Goal: Task Accomplishment & Management: Complete application form

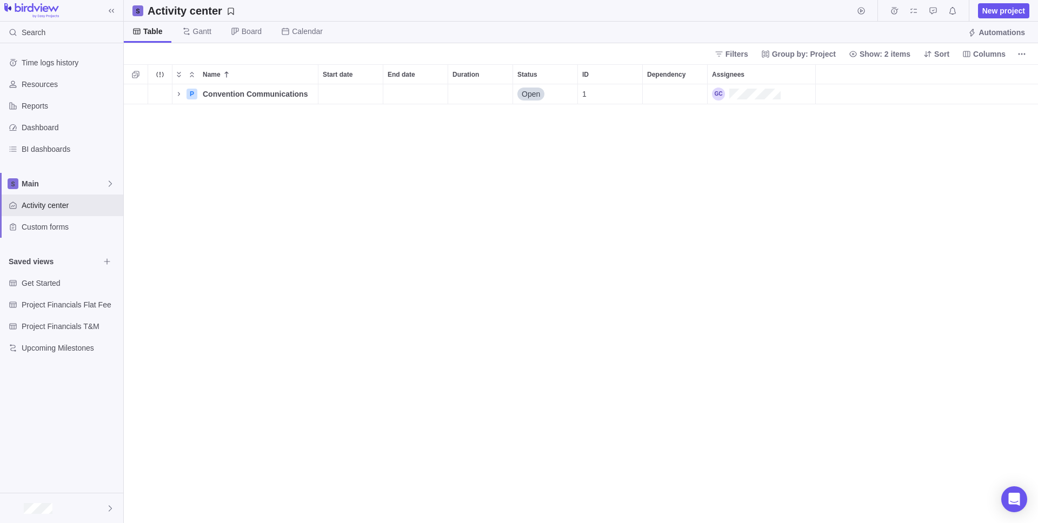
scroll to position [431, 906]
click at [302, 76] on icon "More actions" at bounding box center [306, 74] width 9 height 9
click at [229, 133] on div "Name Start date End date Duration Status ID Dependency Assignees P Convention C…" at bounding box center [581, 293] width 914 height 459
click at [71, 187] on span "Main" at bounding box center [64, 183] width 84 height 11
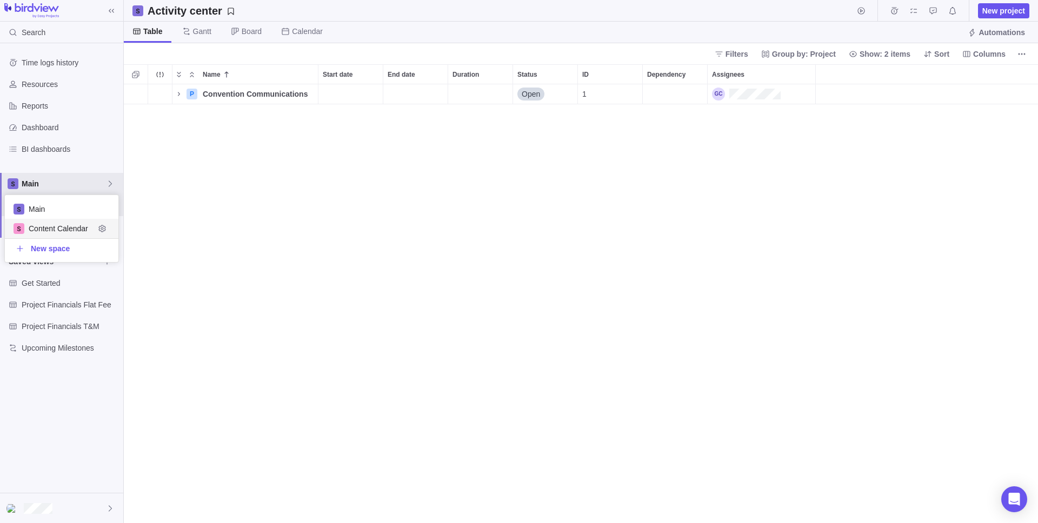
click at [64, 230] on span "Content Calendar" at bounding box center [62, 228] width 66 height 11
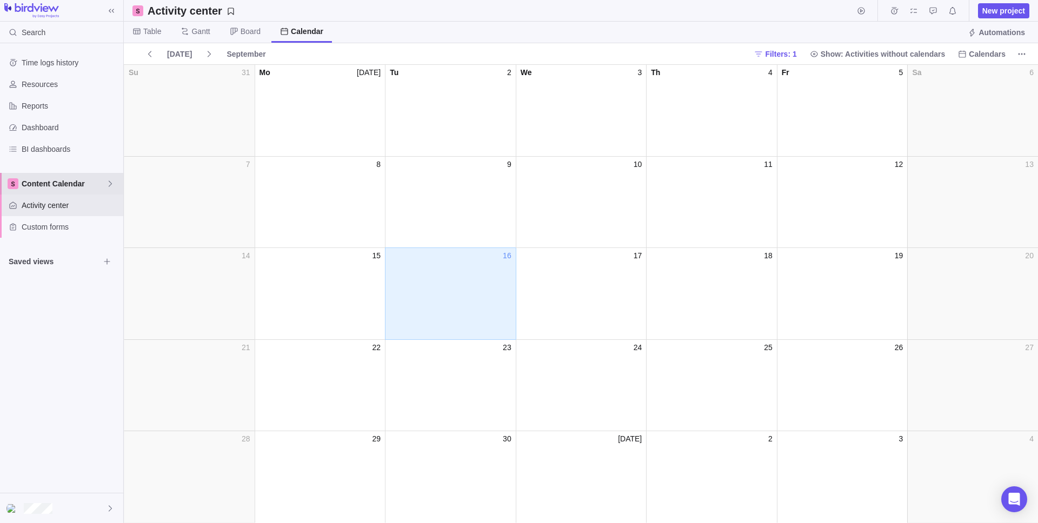
click at [68, 185] on span "Content Calendar" at bounding box center [64, 183] width 84 height 11
click at [68, 212] on span "Main" at bounding box center [69, 209] width 81 height 11
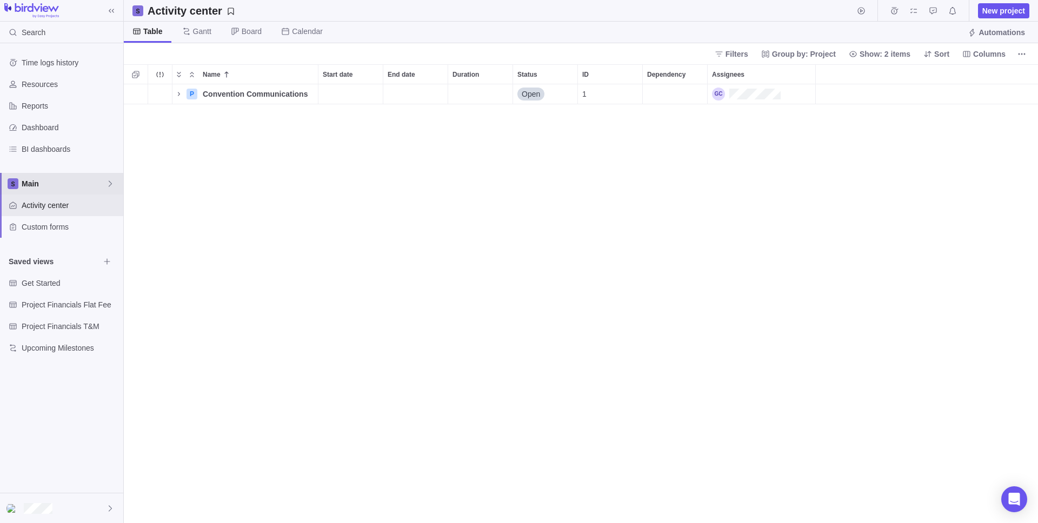
scroll to position [431, 906]
click at [68, 182] on span "Main" at bounding box center [64, 183] width 84 height 11
click at [73, 225] on span "Content Calendar" at bounding box center [62, 228] width 66 height 11
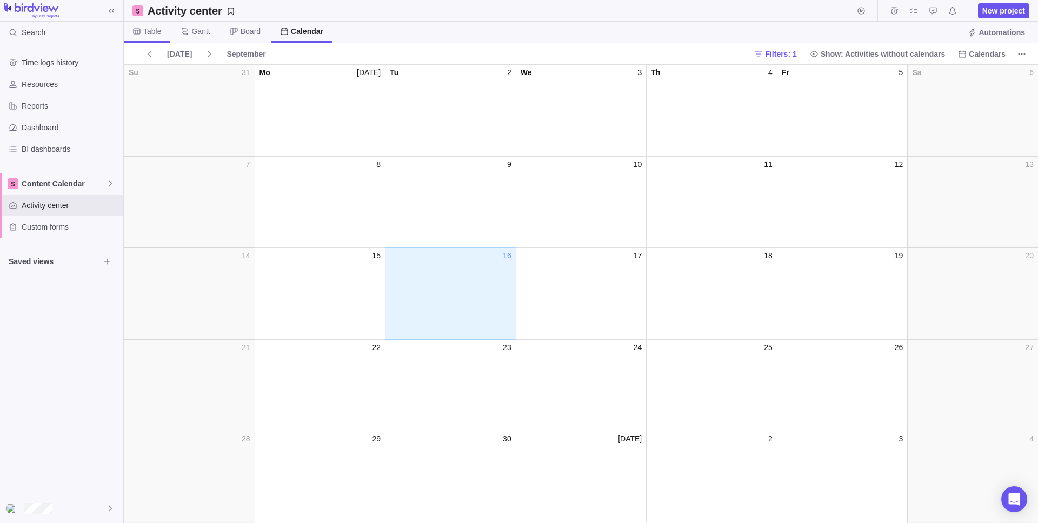
click at [149, 31] on span "Table" at bounding box center [152, 31] width 18 height 11
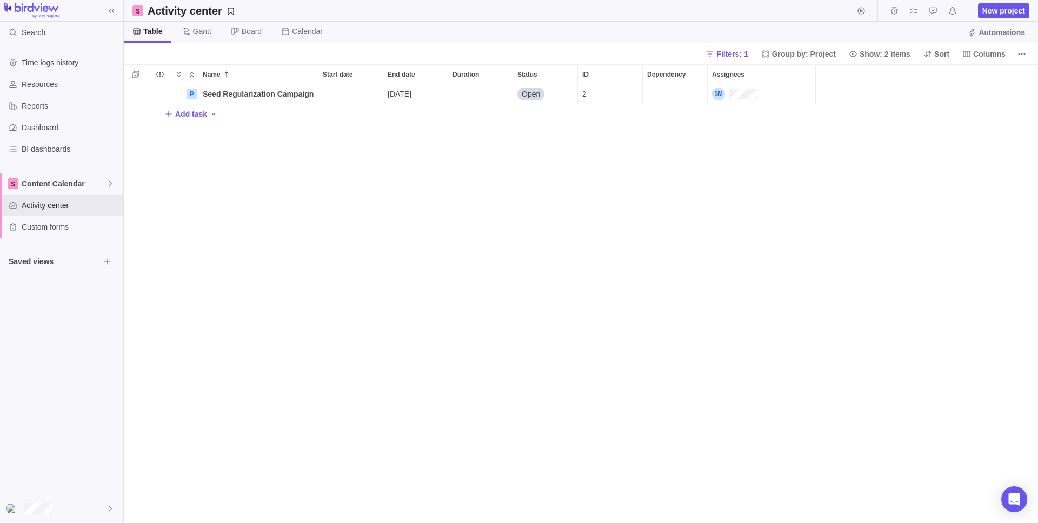
scroll to position [431, 906]
click at [50, 182] on span "Content Calendar" at bounding box center [64, 183] width 84 height 11
click at [51, 206] on span "Main" at bounding box center [69, 209] width 81 height 11
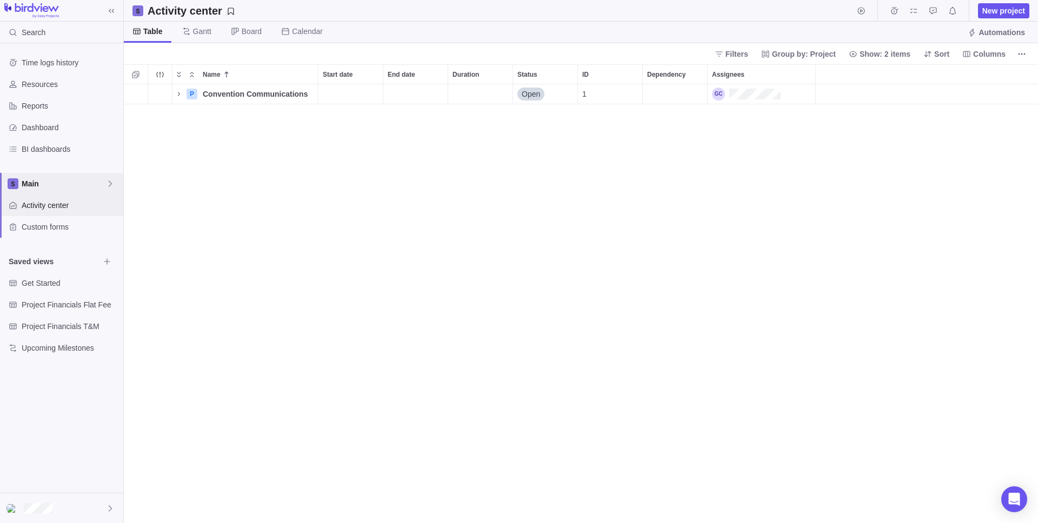
scroll to position [431, 906]
click at [307, 73] on icon "More actions" at bounding box center [306, 74] width 9 height 9
click at [274, 164] on div "Name Start date End date Duration Status ID Dependency Assignees P Convention C…" at bounding box center [581, 293] width 914 height 459
click at [986, 11] on span "New project" at bounding box center [1003, 10] width 43 height 11
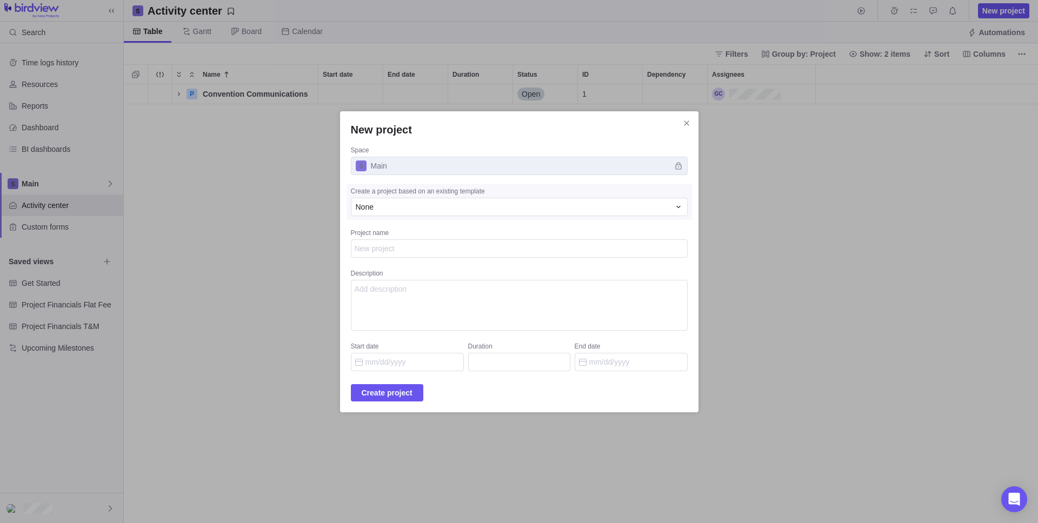
type textarea "S"
type textarea "x"
type textarea "Se"
type textarea "x"
type textarea "See"
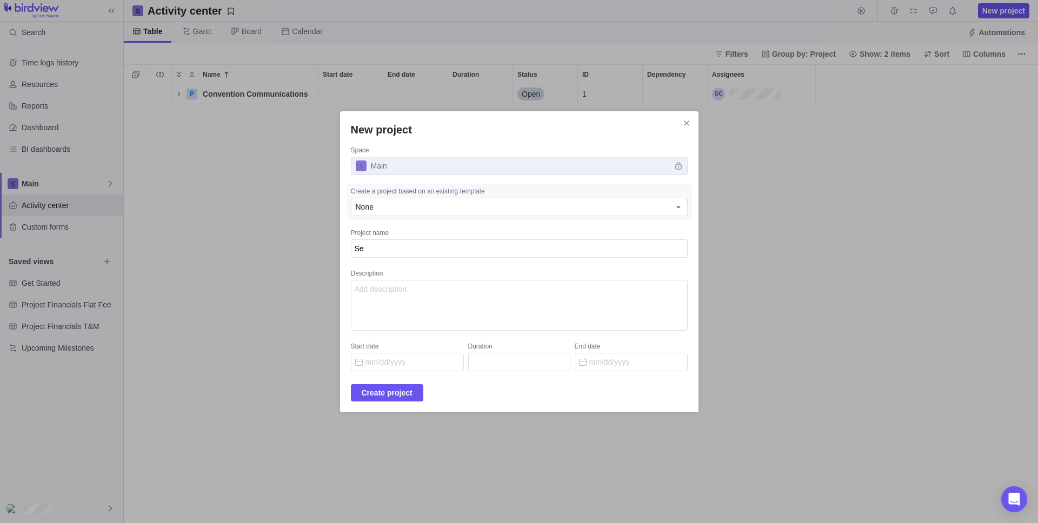
type textarea "x"
type textarea "Seed"
type textarea "x"
type textarea "Seed"
type textarea "x"
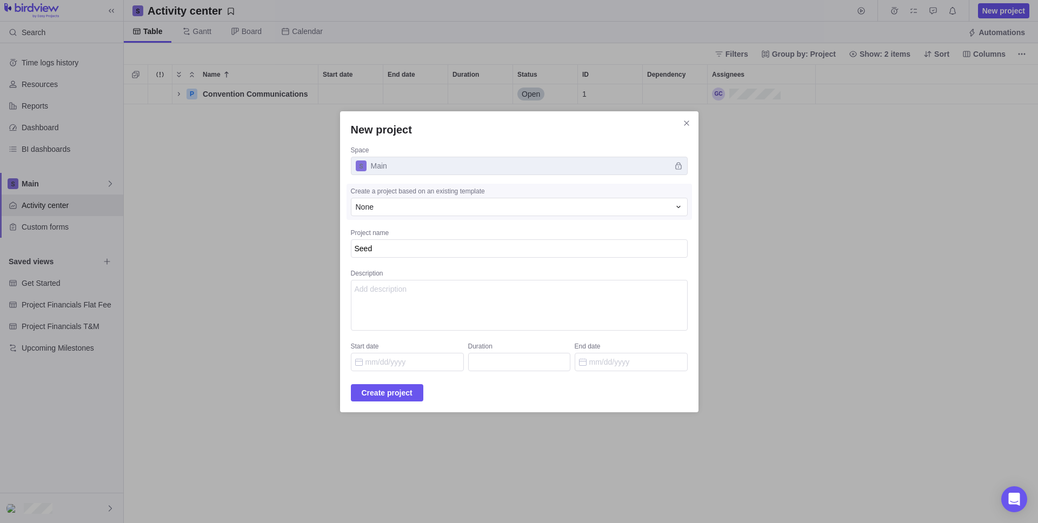
type textarea "Seed R"
type textarea "x"
type textarea "Seed Re"
type textarea "x"
type textarea "Seed Reg"
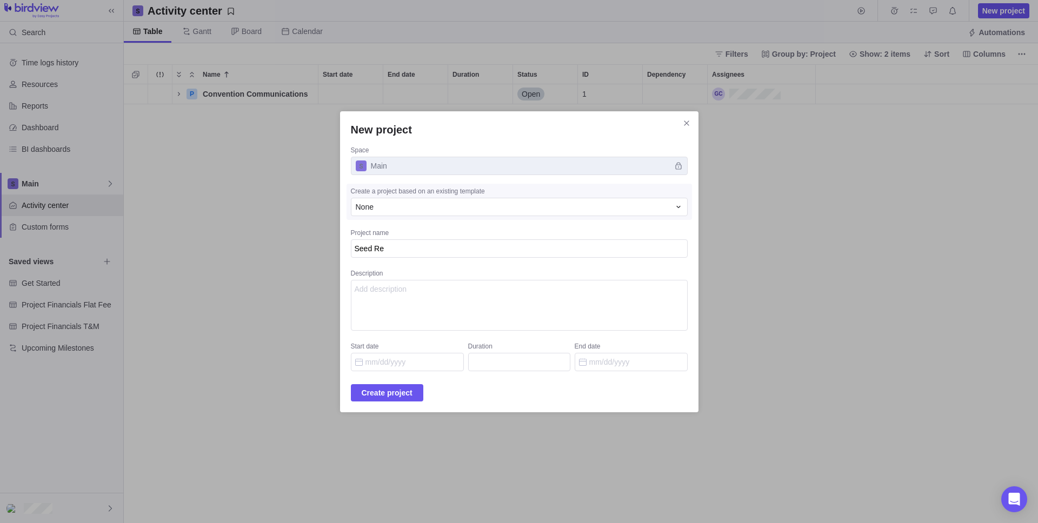
type textarea "x"
type textarea "Seed Regu"
type textarea "x"
type textarea "Seed Regul"
type textarea "x"
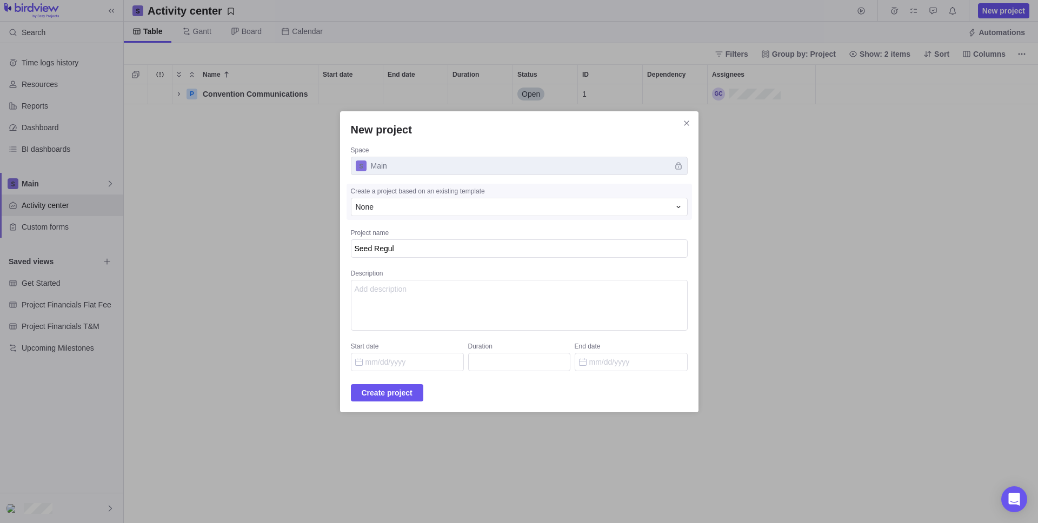
type textarea "Seed Regula"
type textarea "x"
type textarea "Seed Regulat"
type textarea "x"
type textarea "Seed Regulato"
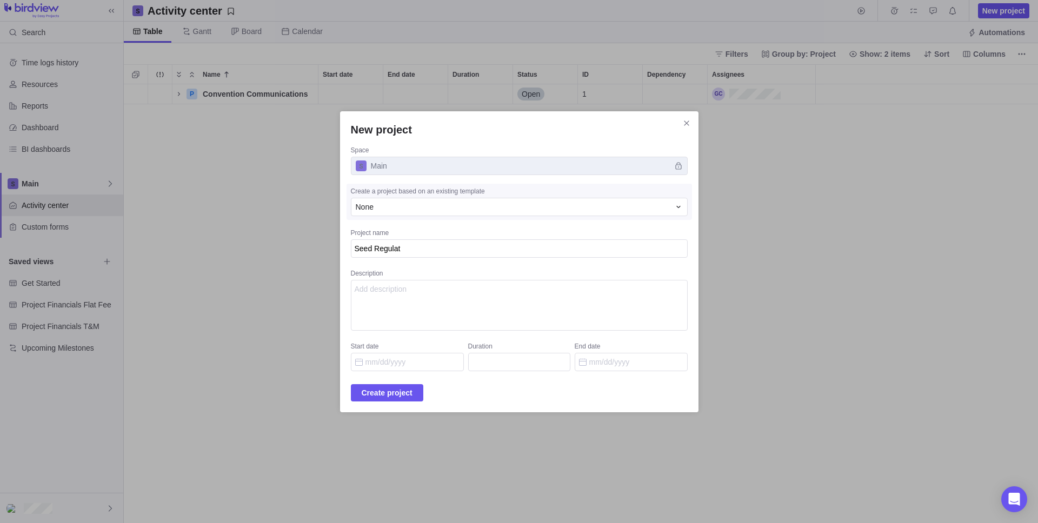
type textarea "x"
type textarea "Seed Regulator"
type textarea "x"
type textarea "Seed Regulatory"
type textarea "x"
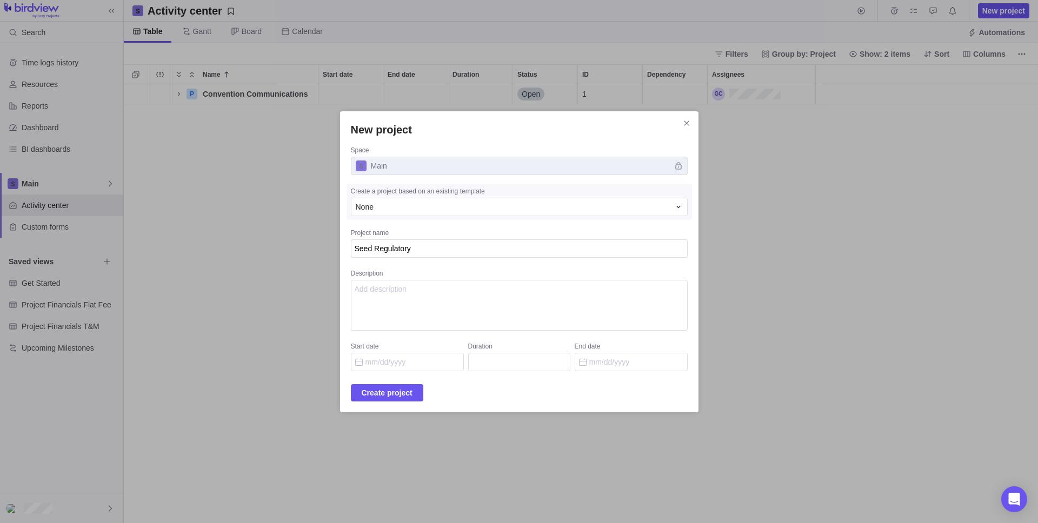
type textarea "Seed Regulatory"
type textarea "x"
type textarea "Seed Regulatory M"
type textarea "x"
type textarea "Seed Regulatory Mo"
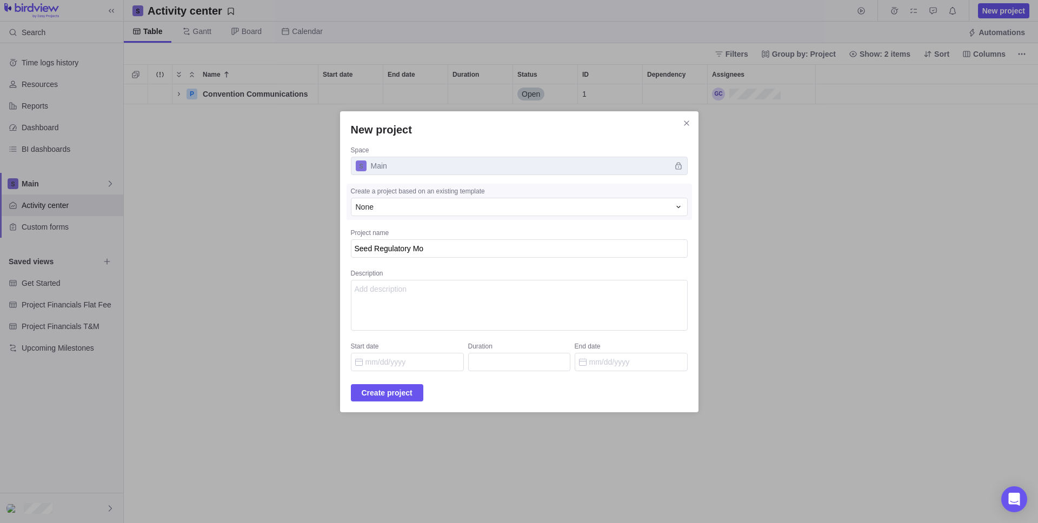
type textarea "x"
type textarea "Seed Regulatory Mod"
type textarea "x"
type textarea "Seed Regulatory Mode"
type textarea "x"
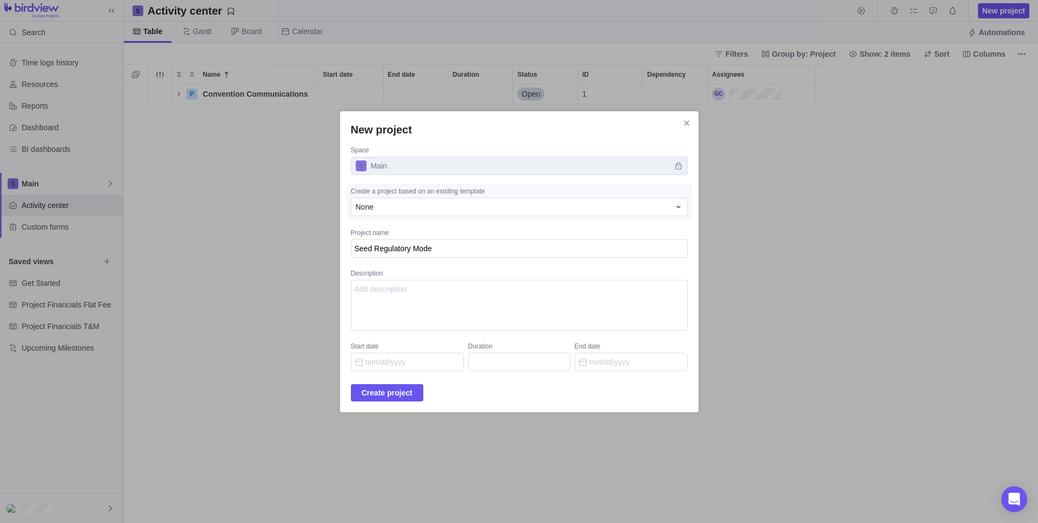
type textarea "Seed Regulatory Moder"
type textarea "x"
type textarea "Seed Regulatory Modern"
type textarea "x"
type textarea "Seed Regulatory Moderni"
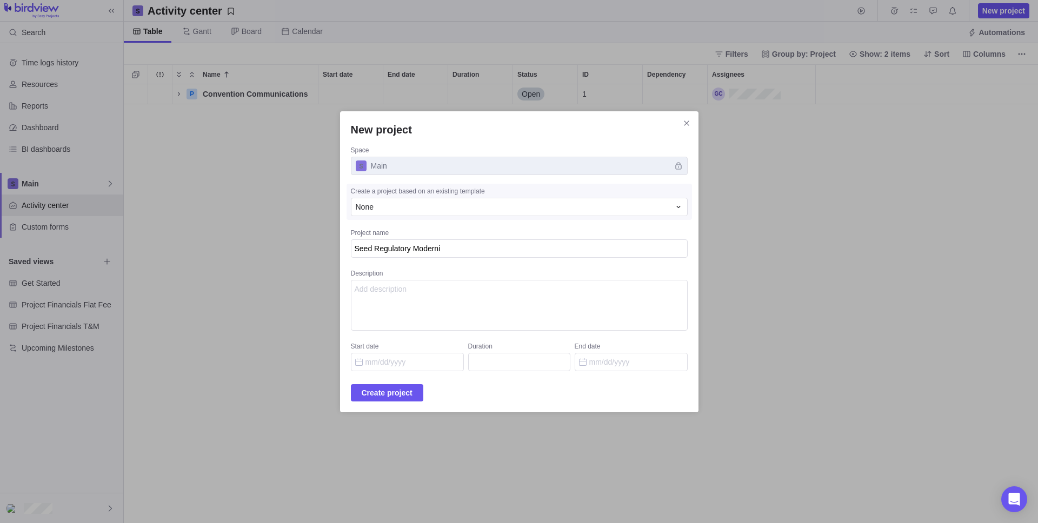
type textarea "x"
type textarea "Seed Regulatory Moderniz"
type textarea "x"
type textarea "Seed Regulatory Moderniza"
type textarea "x"
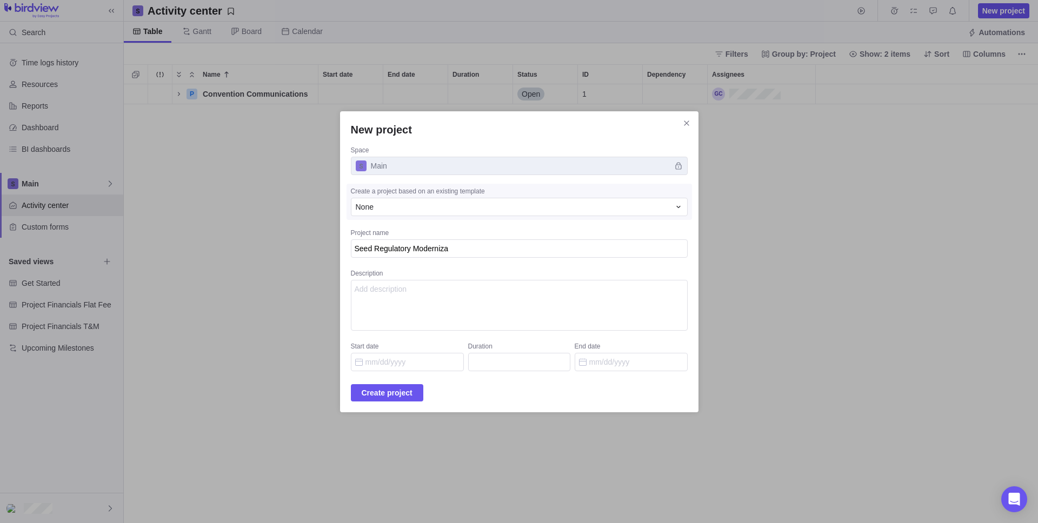
type textarea "Seed Regulatory Modernizat"
type textarea "x"
type textarea "Seed Regulatory Modernizati"
type textarea "x"
type textarea "Seed Regulatory Modernizatio"
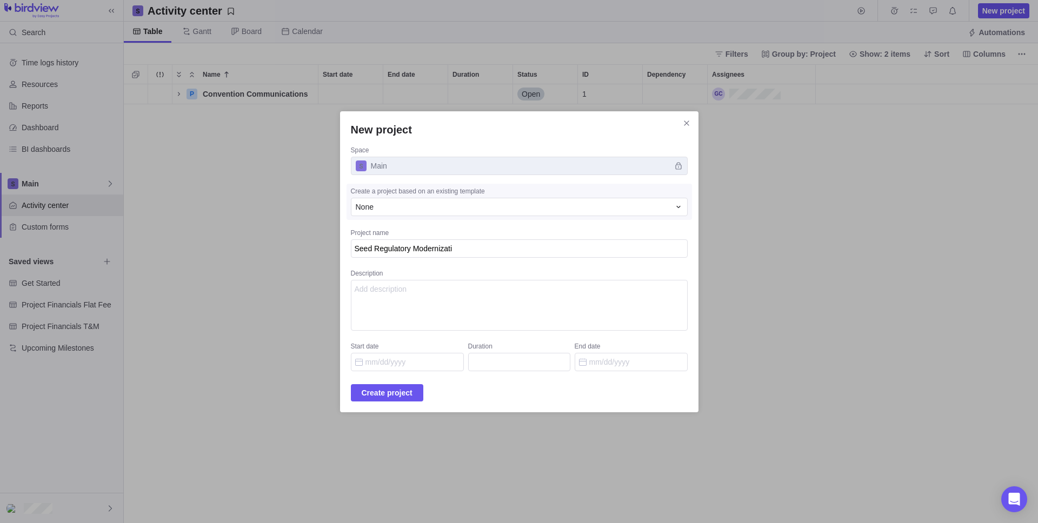
type textarea "x"
type textarea "Seed Regulatory Modernization"
type textarea "x"
type textarea "Seed Regulatory Modernization"
type textarea "x"
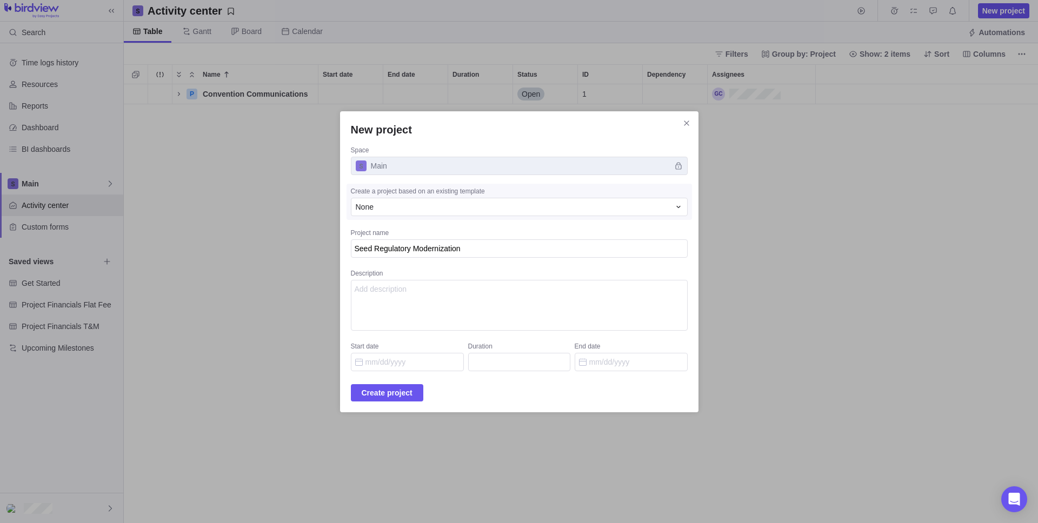
type textarea "Seed Regulatory Modernization C"
type textarea "x"
type textarea "Seed Regulatory Modernization Ca"
type textarea "x"
type textarea "Seed Regulatory Modernization Cam"
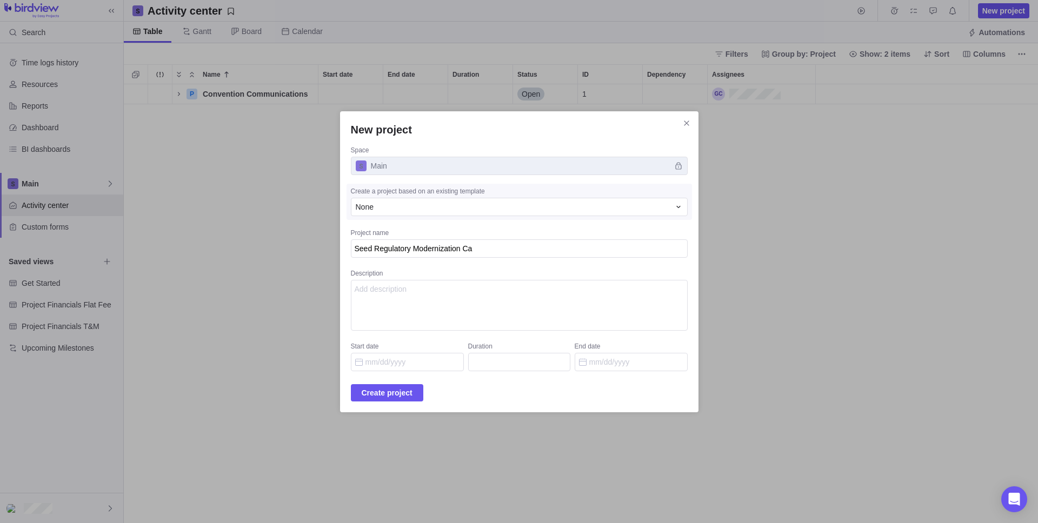
type textarea "x"
type textarea "Seed Regulatory Modernization Camp"
type textarea "x"
type textarea "Seed Regulatory Modernization [PERSON_NAME]"
type textarea "x"
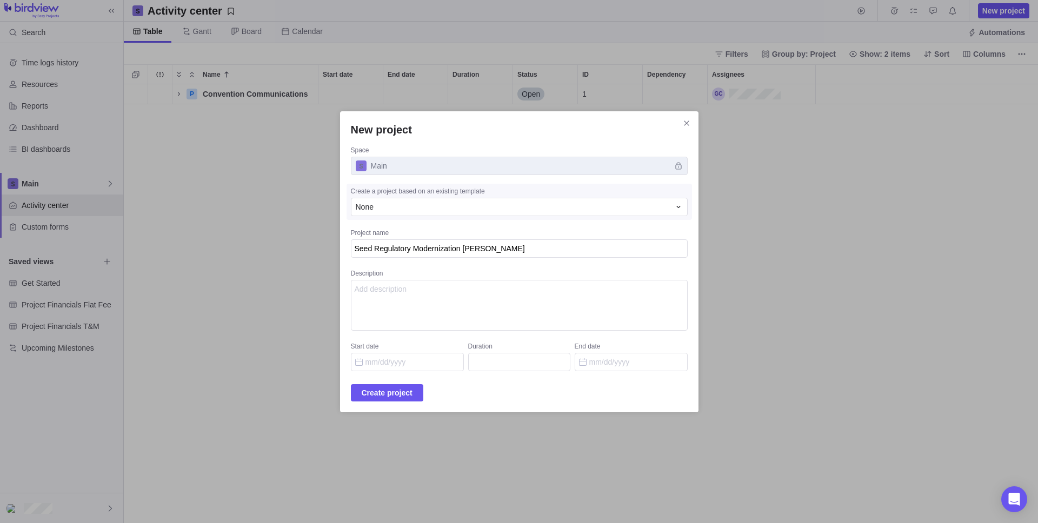
type textarea "Seed Regulatory Modernization Campai"
type textarea "x"
type textarea "Seed Regulatory Modernization Campaig"
type textarea "x"
type textarea "Seed Regulatory Modernization Campaign"
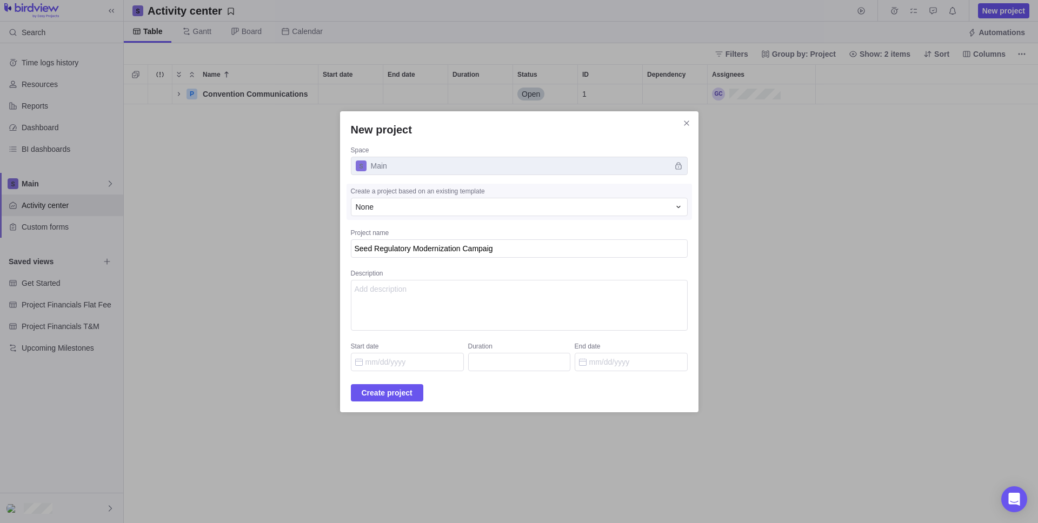
type textarea "x"
type textarea "Seed Regulatory Modernization Campaign"
type textarea "x"
click at [638, 359] on input "End date" at bounding box center [630, 362] width 113 height 18
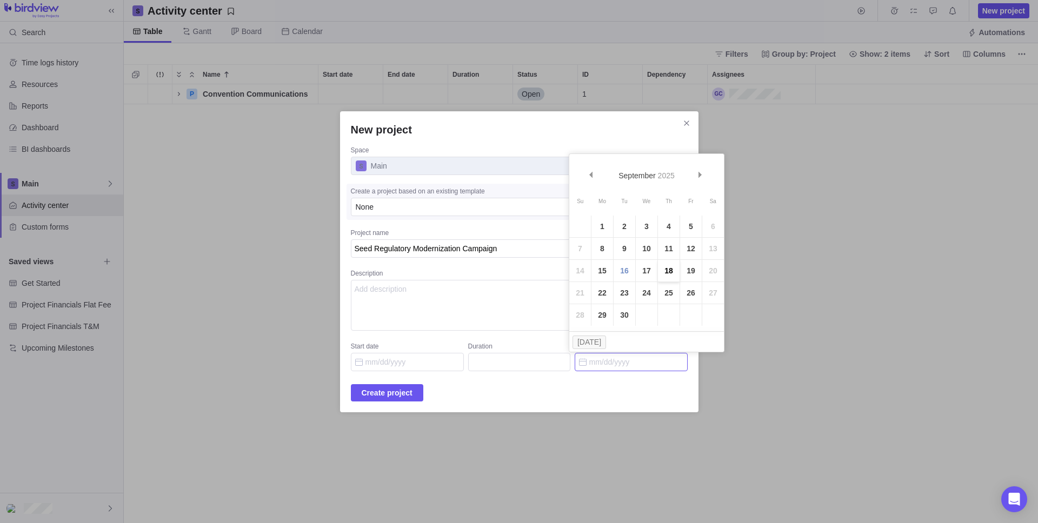
click at [670, 271] on link "18" at bounding box center [669, 271] width 22 height 22
type input "[DATE]"
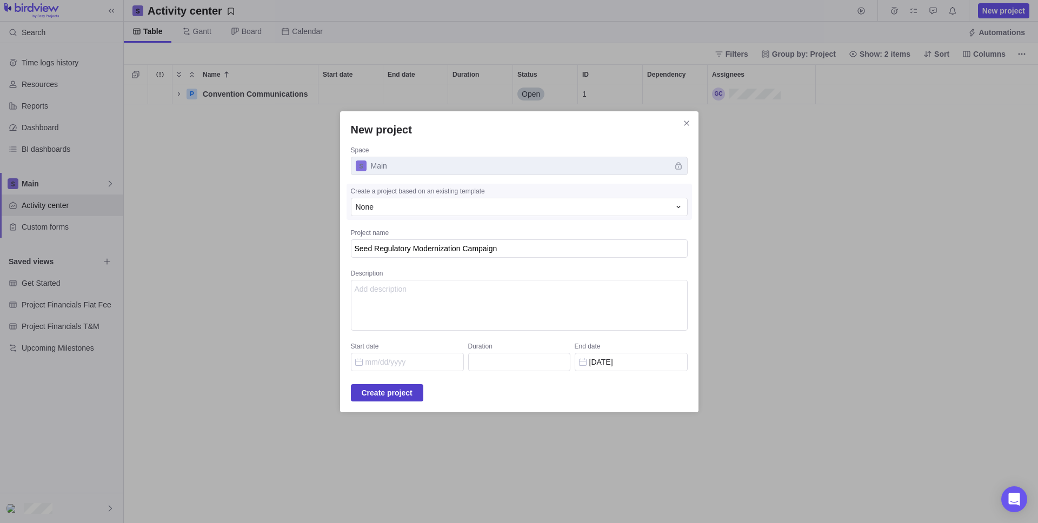
click at [412, 395] on span "Create project" at bounding box center [387, 392] width 51 height 13
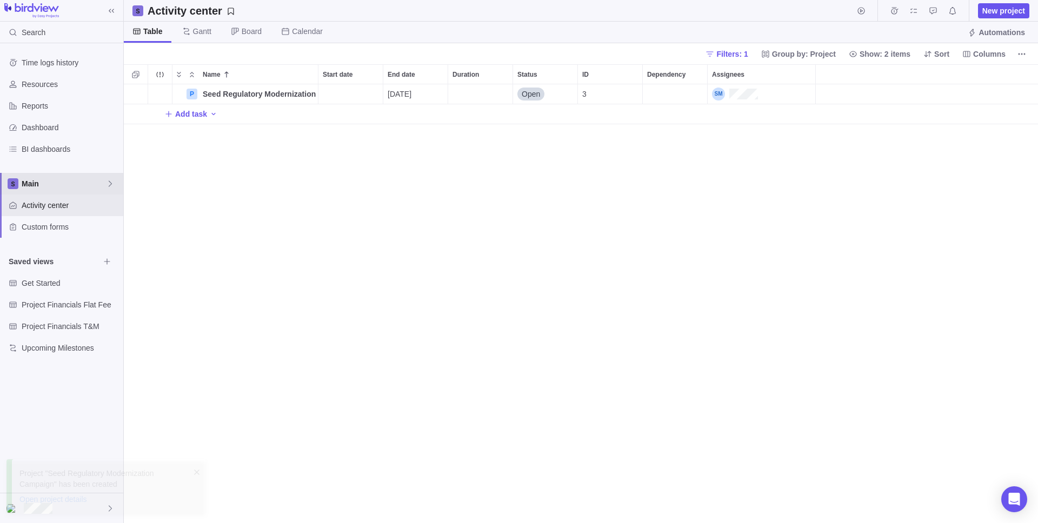
click at [56, 182] on span "Main" at bounding box center [64, 183] width 84 height 11
click at [54, 211] on span "Main" at bounding box center [69, 209] width 81 height 11
click at [51, 224] on span "Custom forms" at bounding box center [70, 227] width 97 height 11
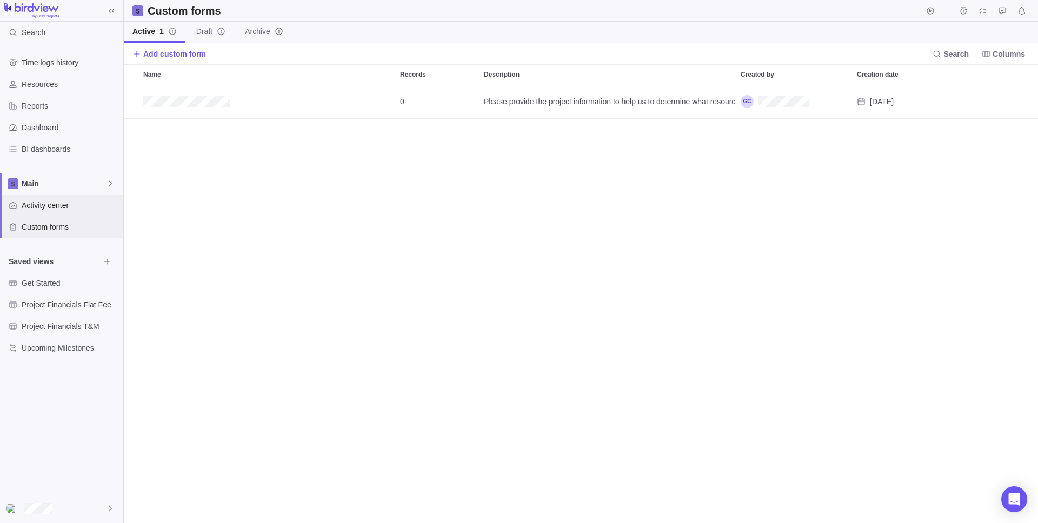
scroll to position [431, 906]
click at [51, 208] on span "Activity center" at bounding box center [70, 205] width 97 height 11
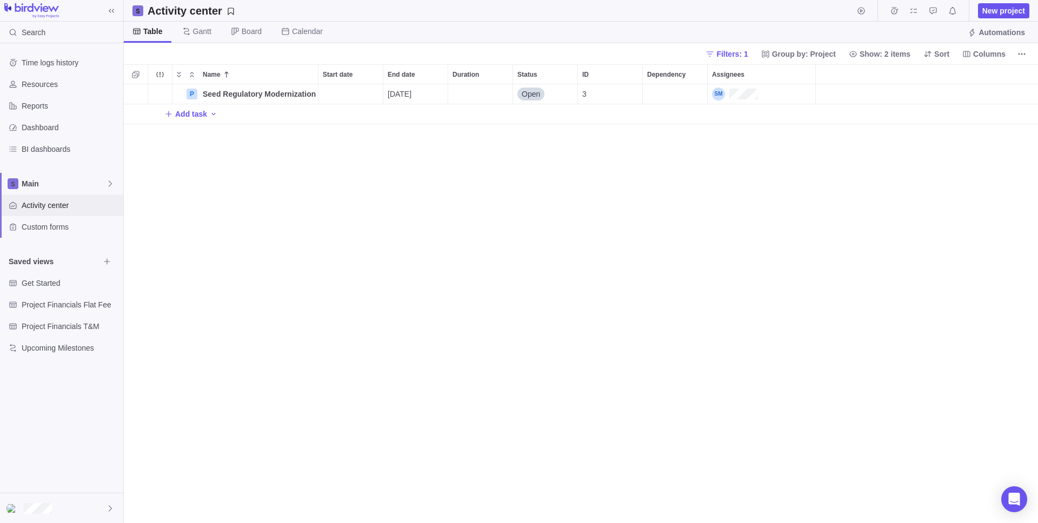
scroll to position [431, 906]
click at [47, 189] on span "Main" at bounding box center [64, 183] width 84 height 11
click at [58, 391] on div "Time logs history Resources Reports Dashboard BI dashboards Main Activity cente…" at bounding box center [61, 268] width 123 height 450
click at [195, 30] on span "Gantt" at bounding box center [202, 31] width 18 height 11
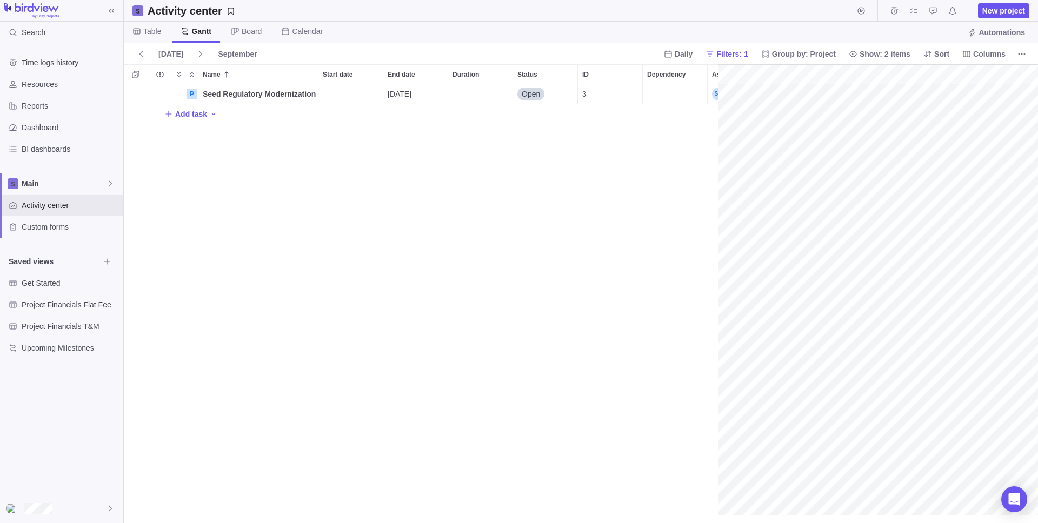
scroll to position [0, 90]
click at [239, 29] on icon at bounding box center [235, 31] width 9 height 9
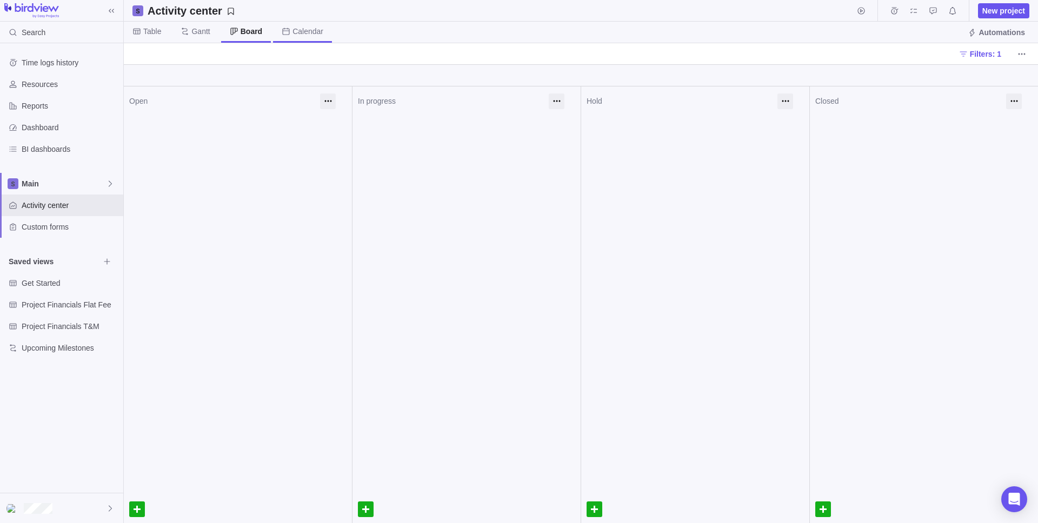
click at [295, 34] on span "Calendar" at bounding box center [307, 31] width 31 height 11
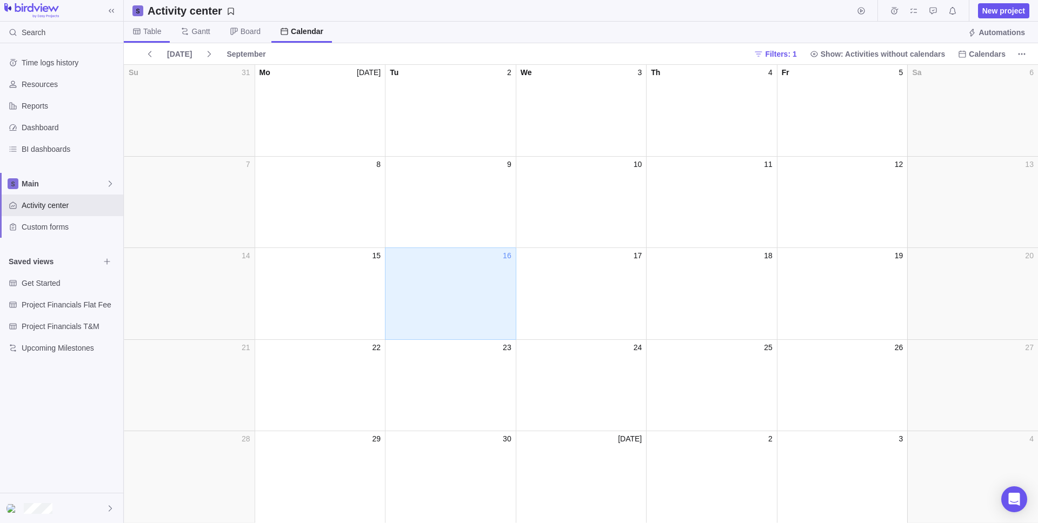
click at [160, 34] on span "Table" at bounding box center [152, 31] width 18 height 11
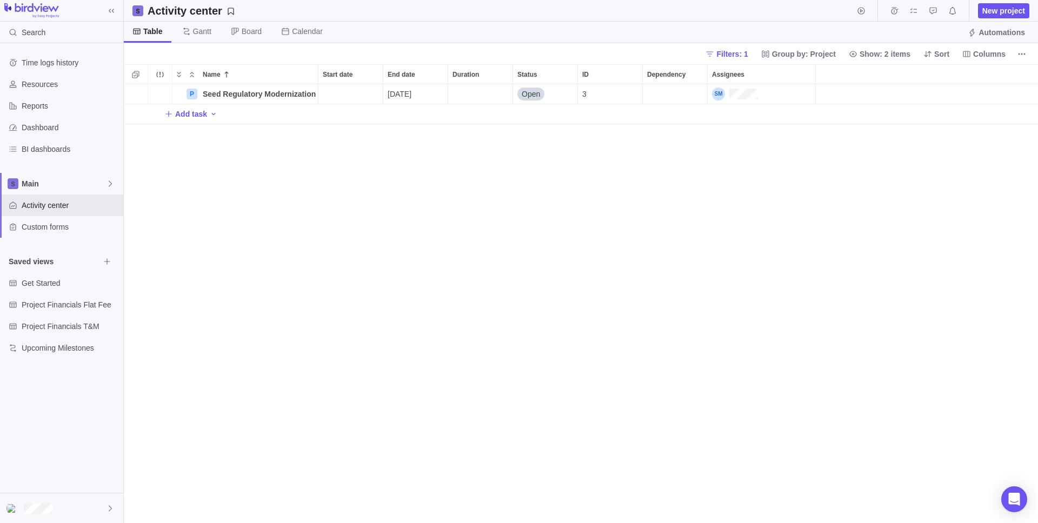
scroll to position [431, 906]
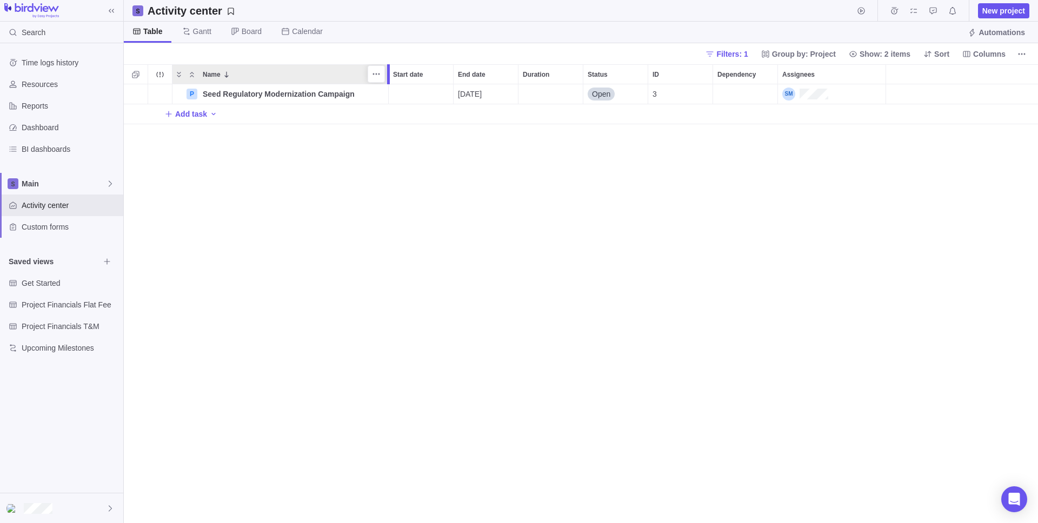
drag, startPoint x: 318, startPoint y: 74, endPoint x: 389, endPoint y: 85, distance: 71.2
click at [389, 85] on div "Name Start date End date Duration Status ID Dependency Assignees P Seed Regulat…" at bounding box center [581, 293] width 914 height 459
click at [228, 96] on span "Seed Regulatory Modernization Campaign" at bounding box center [279, 94] width 152 height 11
click at [269, 143] on div "Name Start date End date Duration Status ID Dependency Assignees P Seed Regulat…" at bounding box center [581, 293] width 914 height 459
click at [336, 94] on icon "Name" at bounding box center [335, 94] width 9 height 9
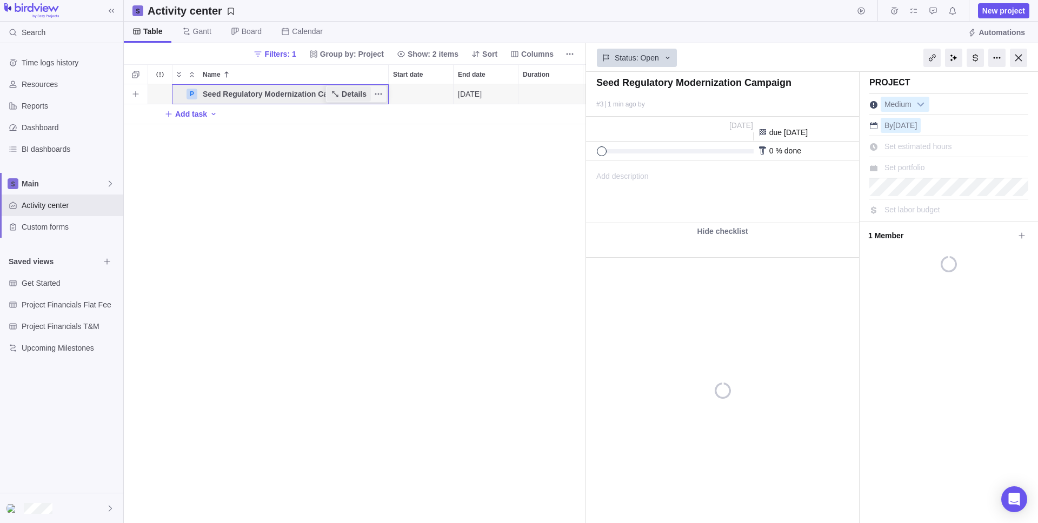
scroll to position [431, 454]
click at [530, 184] on div "P Seed Regulatory Modernization Campaign Details [DATE] Open 3 Add task" at bounding box center [355, 303] width 462 height 439
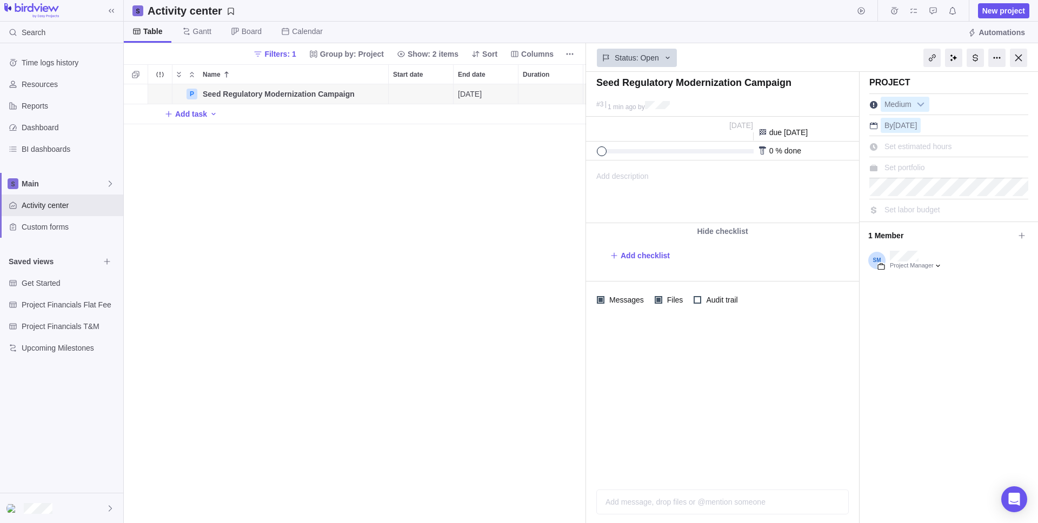
click at [521, 246] on div "P Seed Regulatory Modernization Campaign Details [DATE] Open 3 Add task" at bounding box center [355, 303] width 462 height 439
click at [1019, 58] on div at bounding box center [1017, 58] width 17 height 18
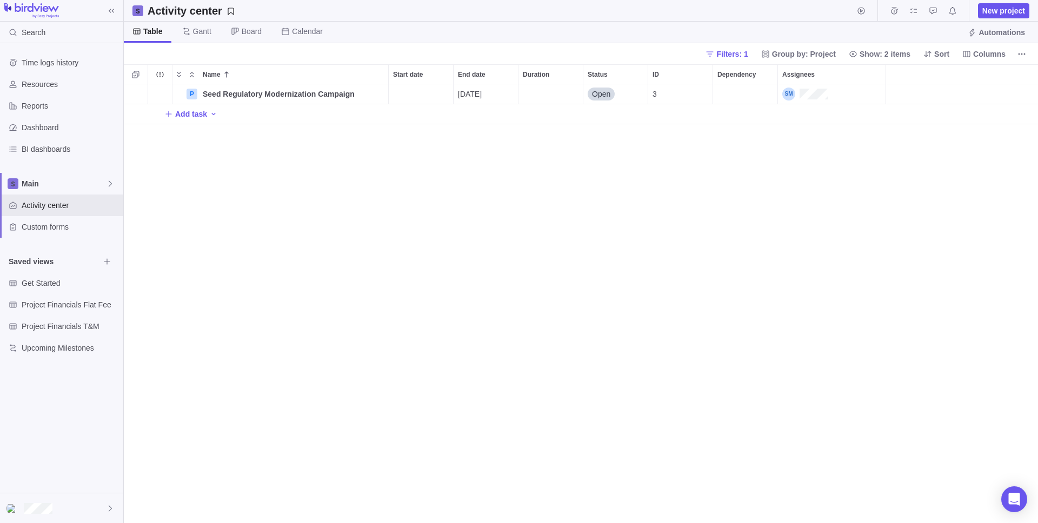
click at [289, 270] on div "P Seed Regulatory Modernization Campaign Details [DATE] Open 3 Add task" at bounding box center [581, 303] width 914 height 439
